Goal: Information Seeking & Learning: Understand process/instructions

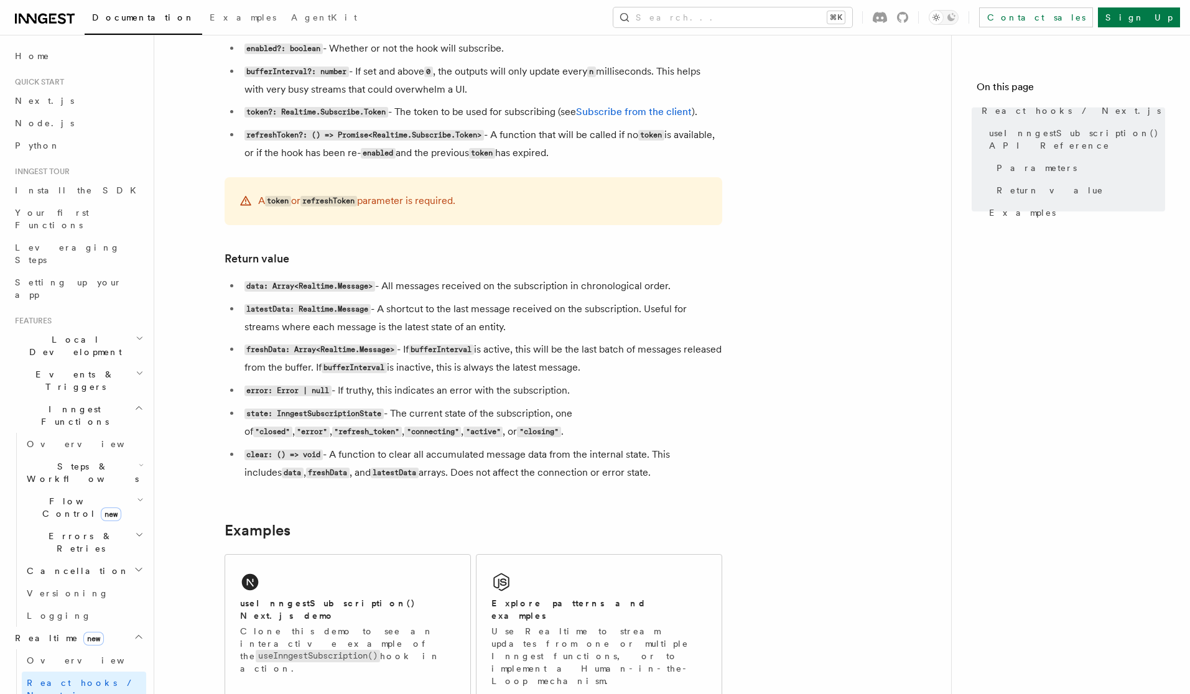
scroll to position [1047, 0]
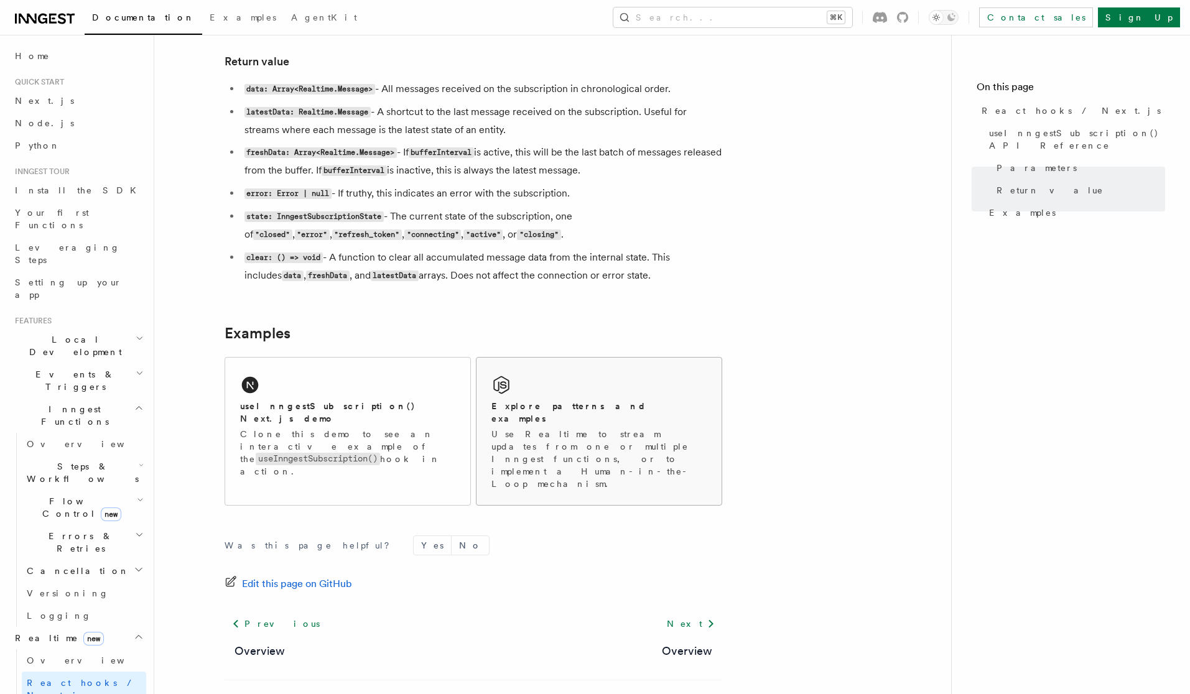
click at [554, 428] on p "Use Realtime to stream updates from one or multiple Inngest functions, or to im…" at bounding box center [598, 459] width 215 height 62
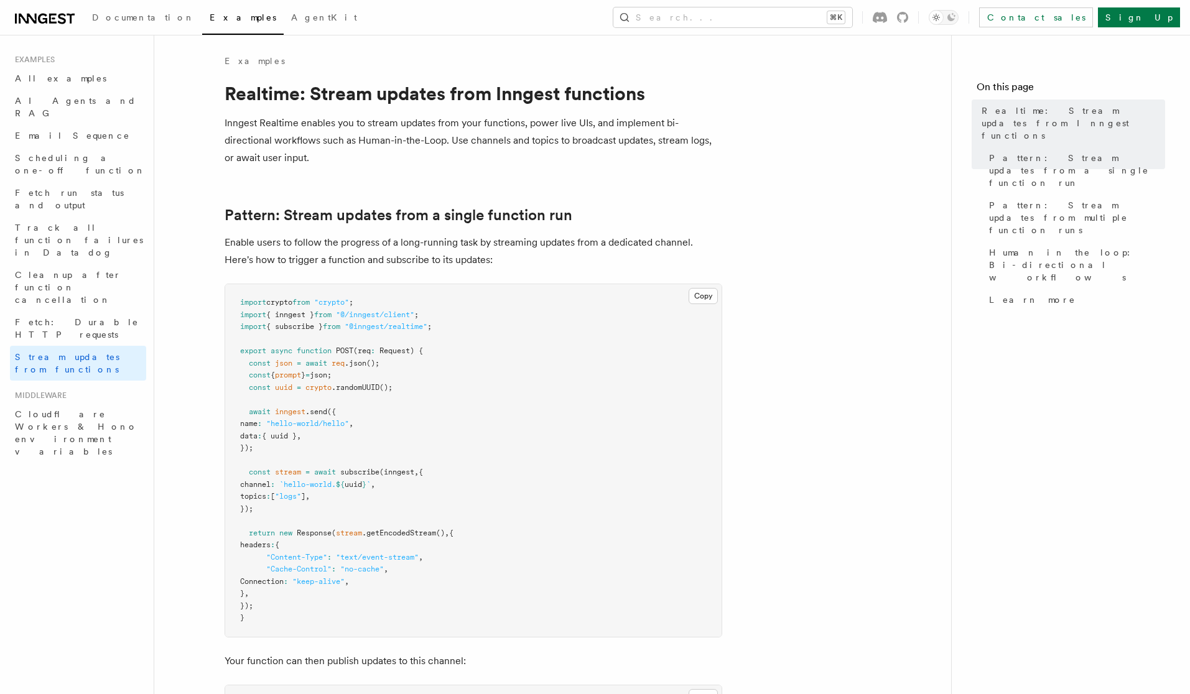
scroll to position [8, 0]
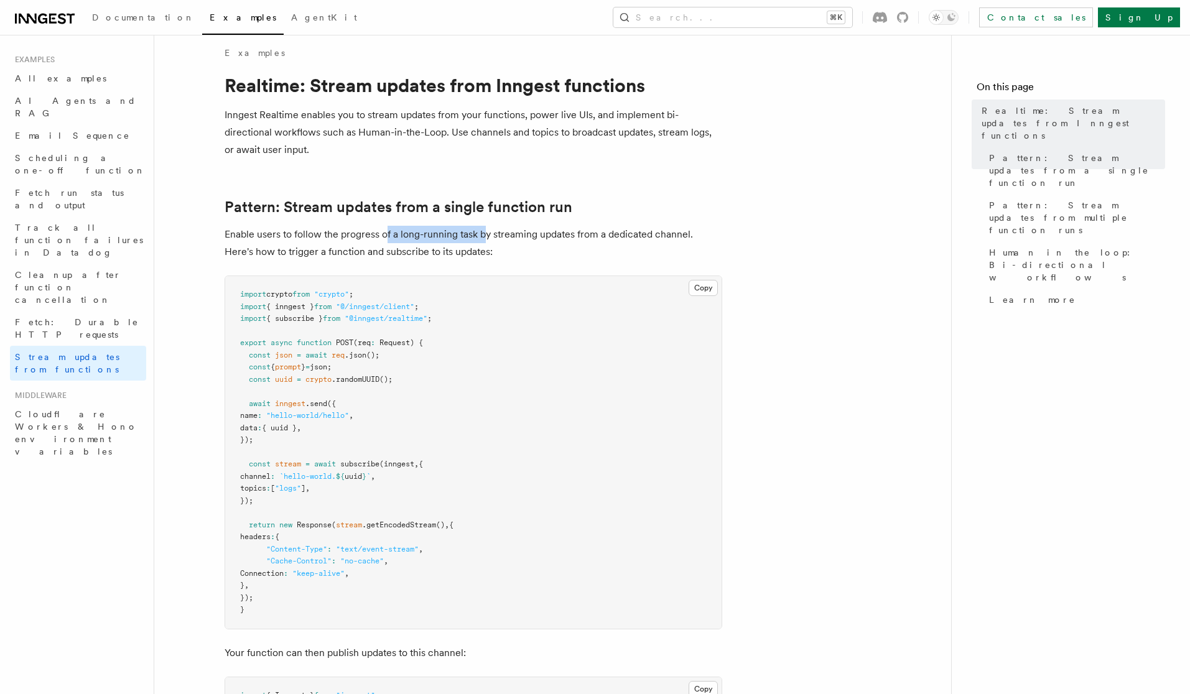
drag, startPoint x: 386, startPoint y: 233, endPoint x: 487, endPoint y: 234, distance: 101.4
click at [487, 234] on p "Enable users to follow the progress of a long-running task by streaming updates…" at bounding box center [474, 243] width 498 height 35
drag, startPoint x: 292, startPoint y: 256, endPoint x: 434, endPoint y: 254, distance: 142.4
click at [434, 254] on p "Enable users to follow the progress of a long-running task by streaming updates…" at bounding box center [474, 243] width 498 height 35
click at [498, 365] on pre "import crypto from "crypto" ; import { inngest } from "@/inngest/client" ; impo…" at bounding box center [473, 452] width 496 height 353
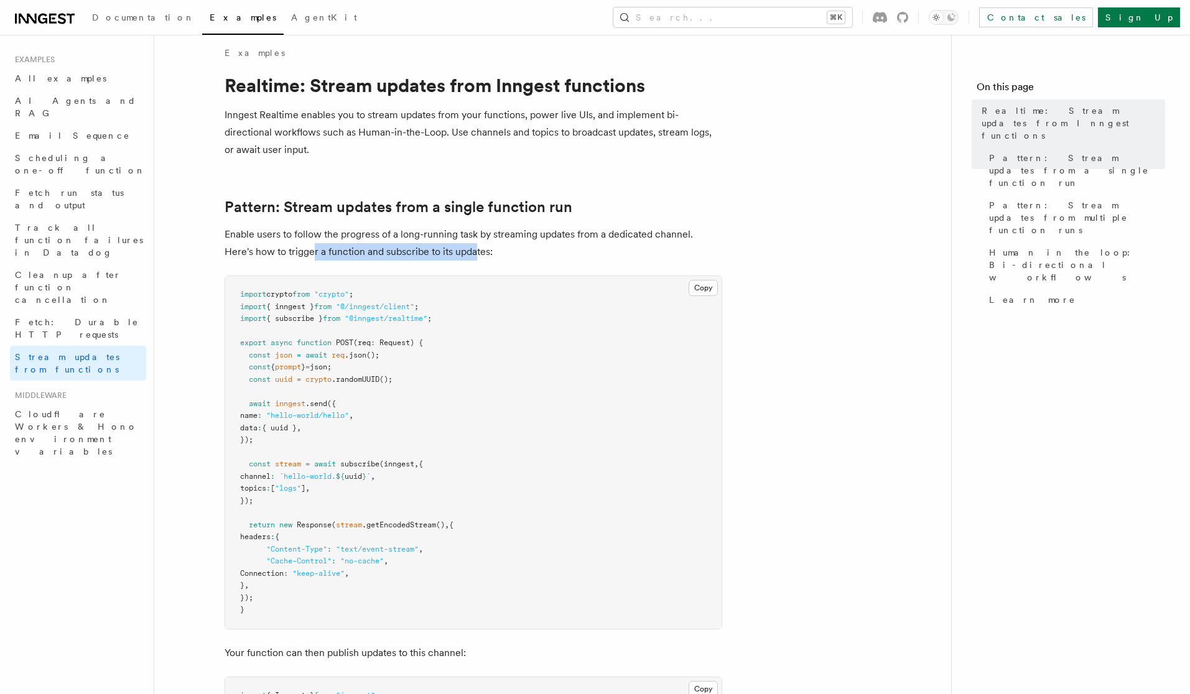
drag, startPoint x: 315, startPoint y: 253, endPoint x: 476, endPoint y: 252, distance: 161.1
click at [476, 252] on p "Enable users to follow the progress of a long-running task by streaming updates…" at bounding box center [474, 243] width 498 height 35
click at [518, 369] on pre "import crypto from "crypto" ; import { inngest } from "@/inngest/client" ; impo…" at bounding box center [473, 452] width 496 height 353
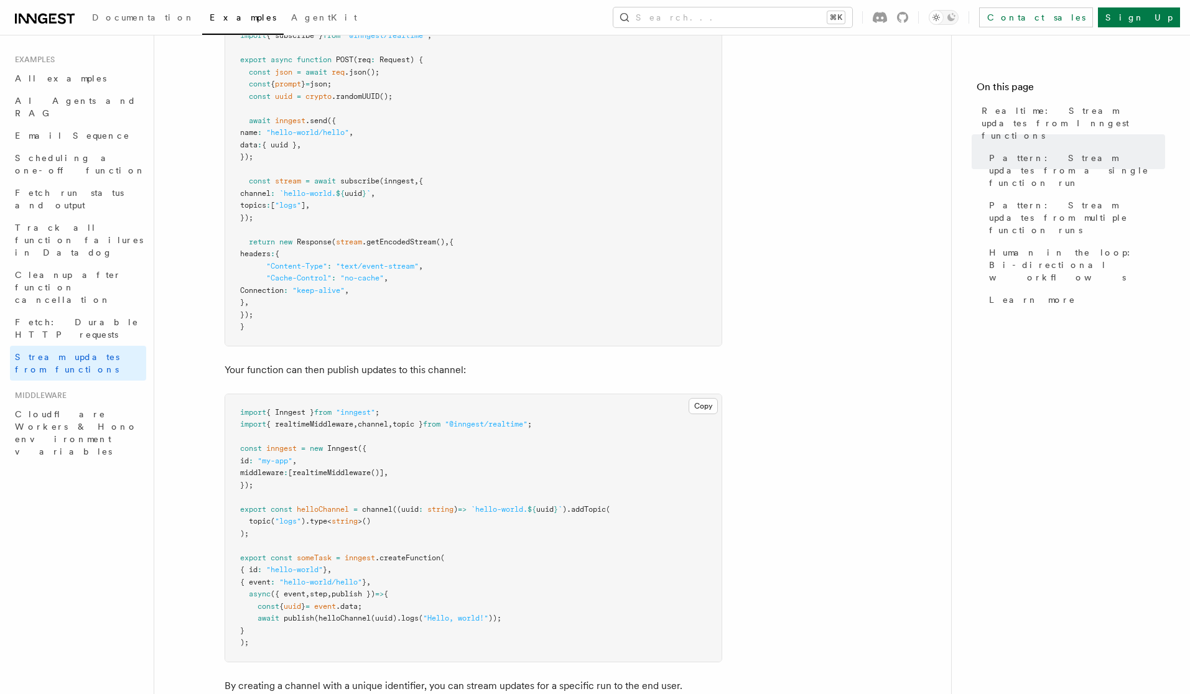
scroll to position [294, 0]
drag, startPoint x: 517, startPoint y: 603, endPoint x: 227, endPoint y: 601, distance: 290.5
click at [227, 601] on pre "import { Inngest } from "inngest" ; import { realtimeMiddleware , channel , top…" at bounding box center [473, 525] width 496 height 267
click at [292, 151] on pre "import crypto from "crypto" ; import { inngest } from "@/inngest/client" ; impo…" at bounding box center [473, 167] width 496 height 353
drag, startPoint x: 248, startPoint y: 113, endPoint x: 272, endPoint y: 155, distance: 48.4
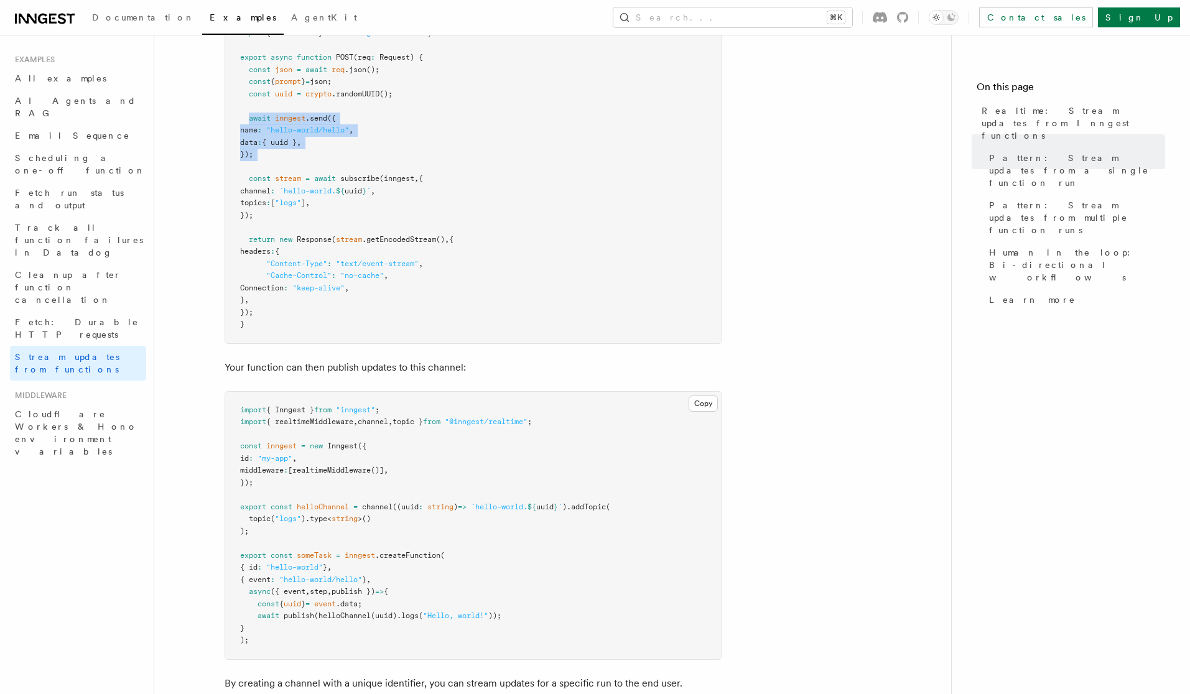
click at [272, 155] on pre "import crypto from "crypto" ; import { inngest } from "@/inngest/client" ; impo…" at bounding box center [473, 167] width 496 height 353
click at [285, 178] on span "stream" at bounding box center [288, 178] width 26 height 9
drag, startPoint x: 250, startPoint y: 170, endPoint x: 274, endPoint y: 222, distance: 56.8
click at [274, 222] on pre "import crypto from "crypto" ; import { inngest } from "@/inngest/client" ; impo…" at bounding box center [473, 167] width 496 height 353
click at [323, 216] on pre "import crypto from "crypto" ; import { inngest } from "@/inngest/client" ; impo…" at bounding box center [473, 167] width 496 height 353
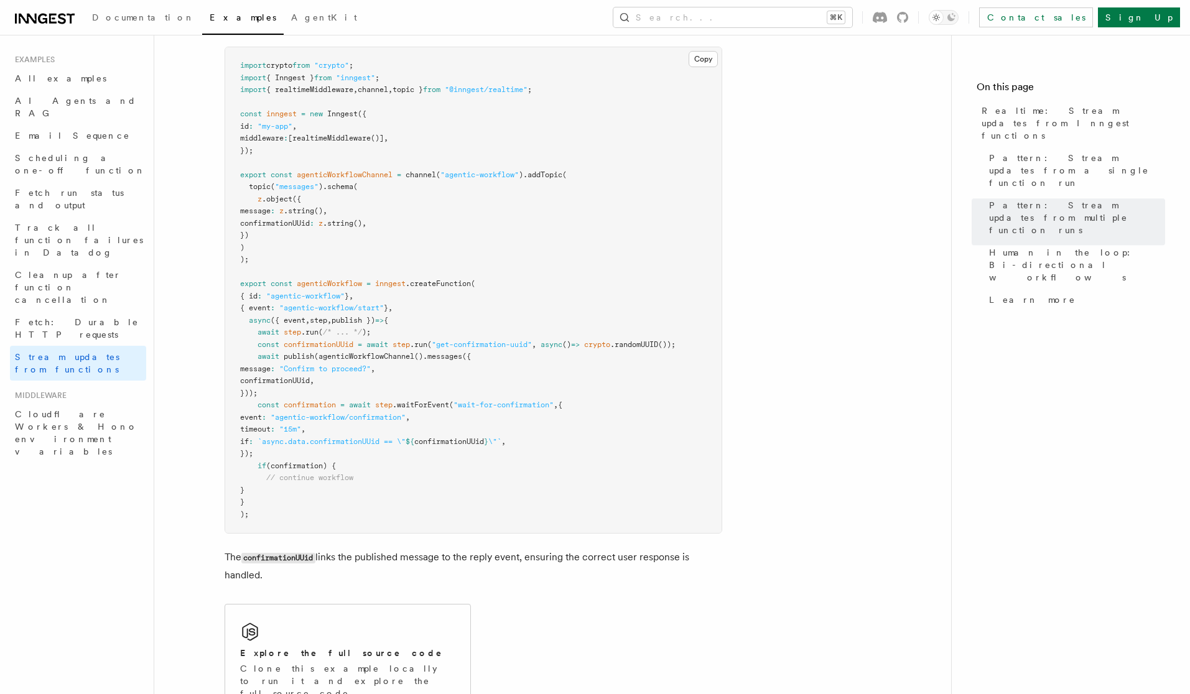
scroll to position [2865, 0]
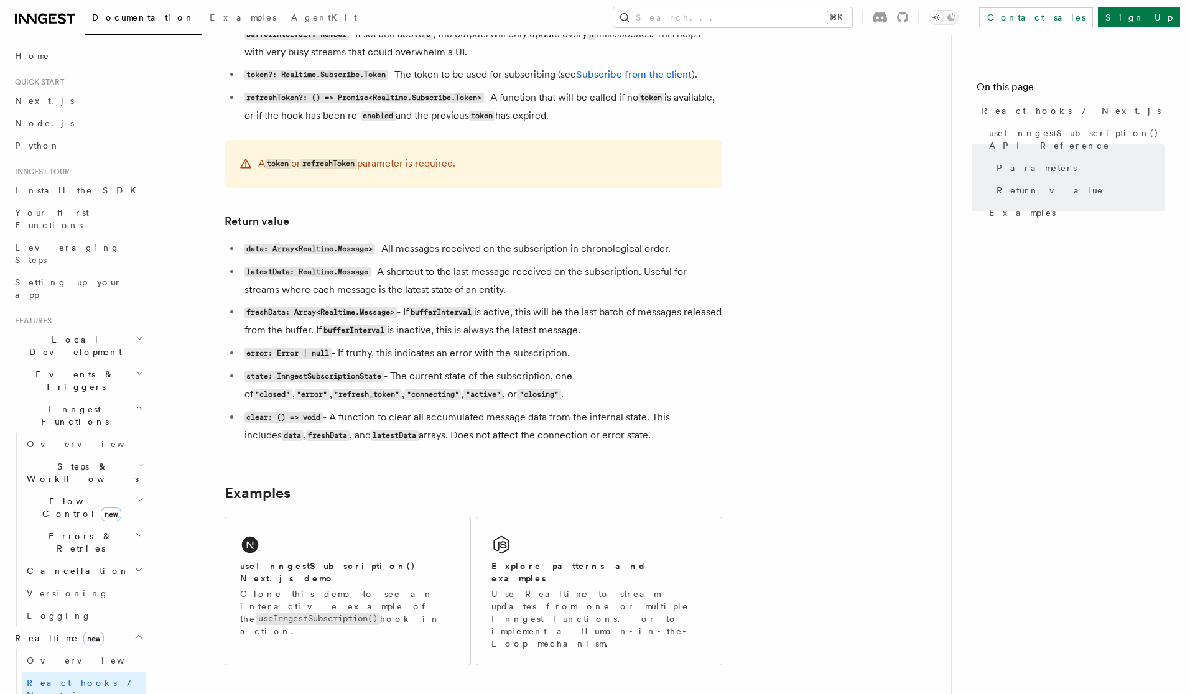
scroll to position [832, 0]
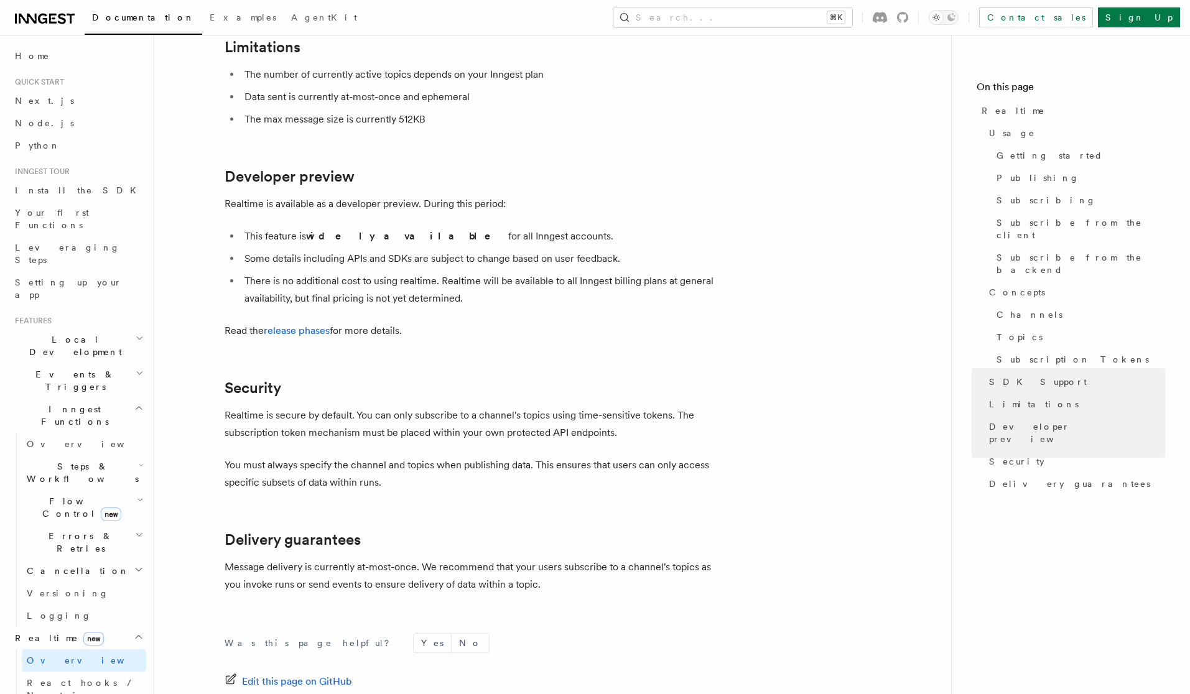
scroll to position [3974, 0]
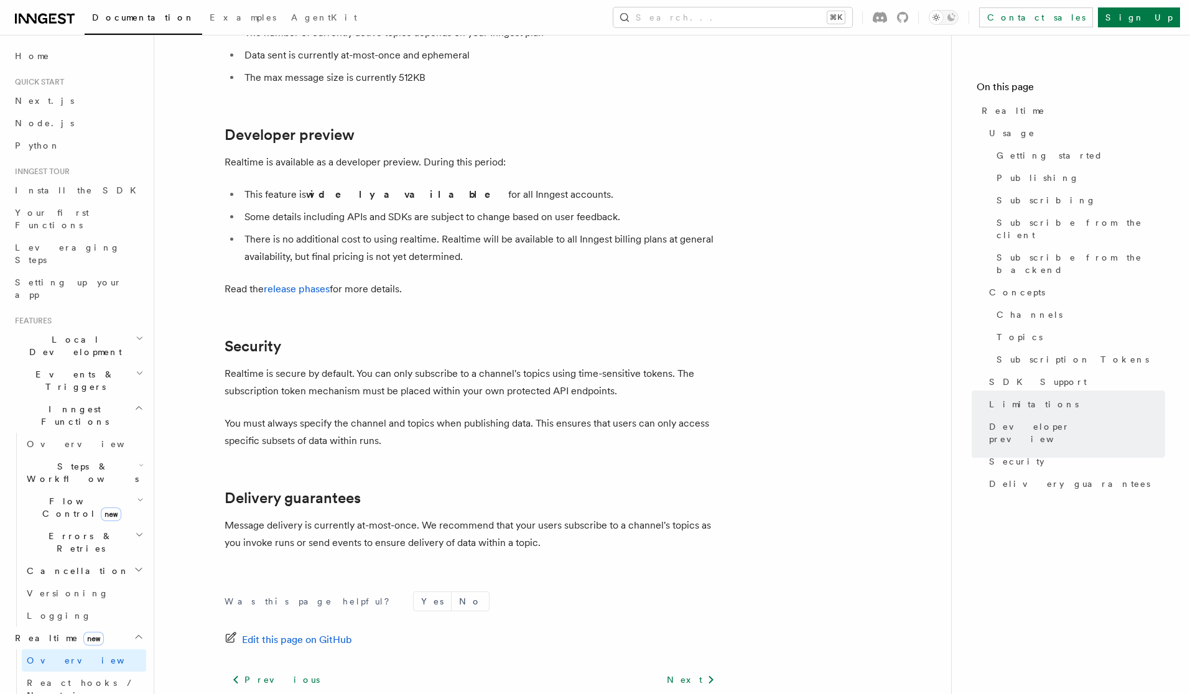
click at [654, 693] on link "React hooks / Next.js" at bounding box center [659, 706] width 108 height 17
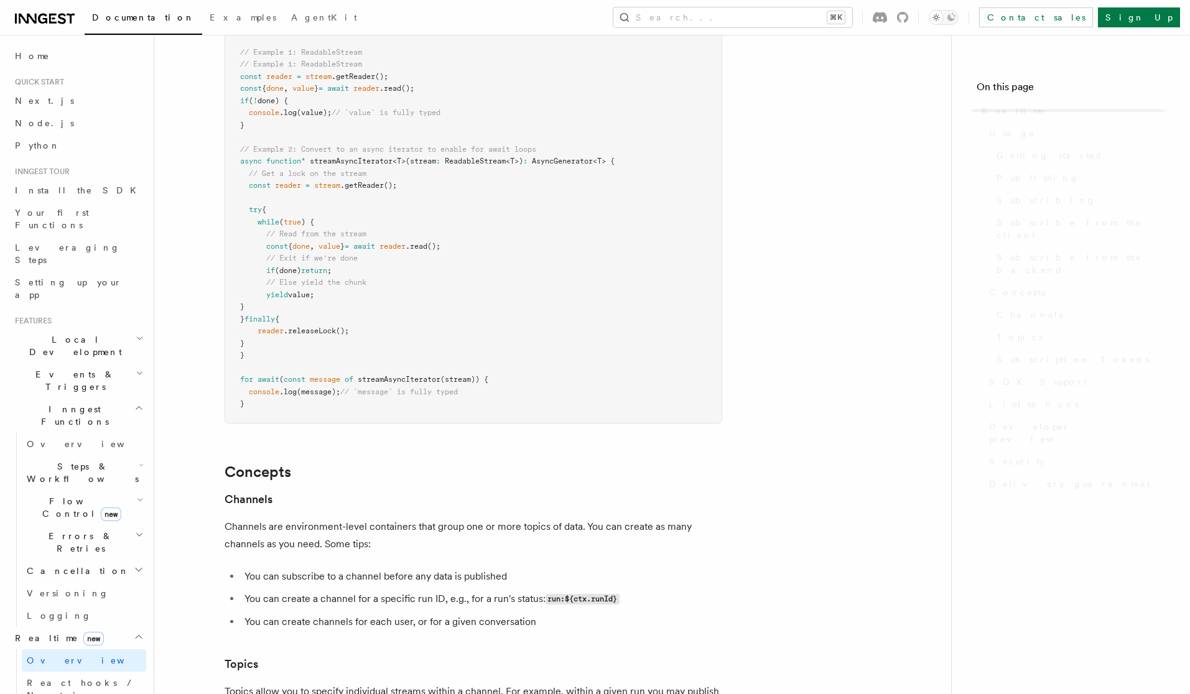
scroll to position [1437, 0]
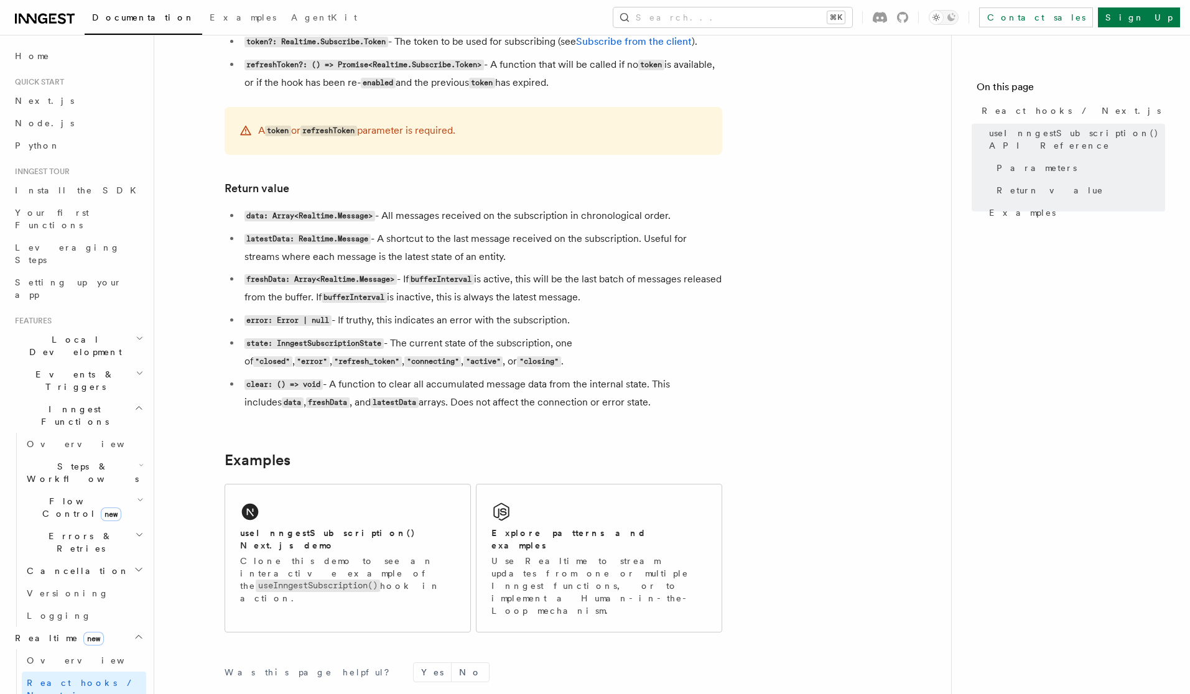
scroll to position [1024, 0]
